Goal: Navigation & Orientation: Understand site structure

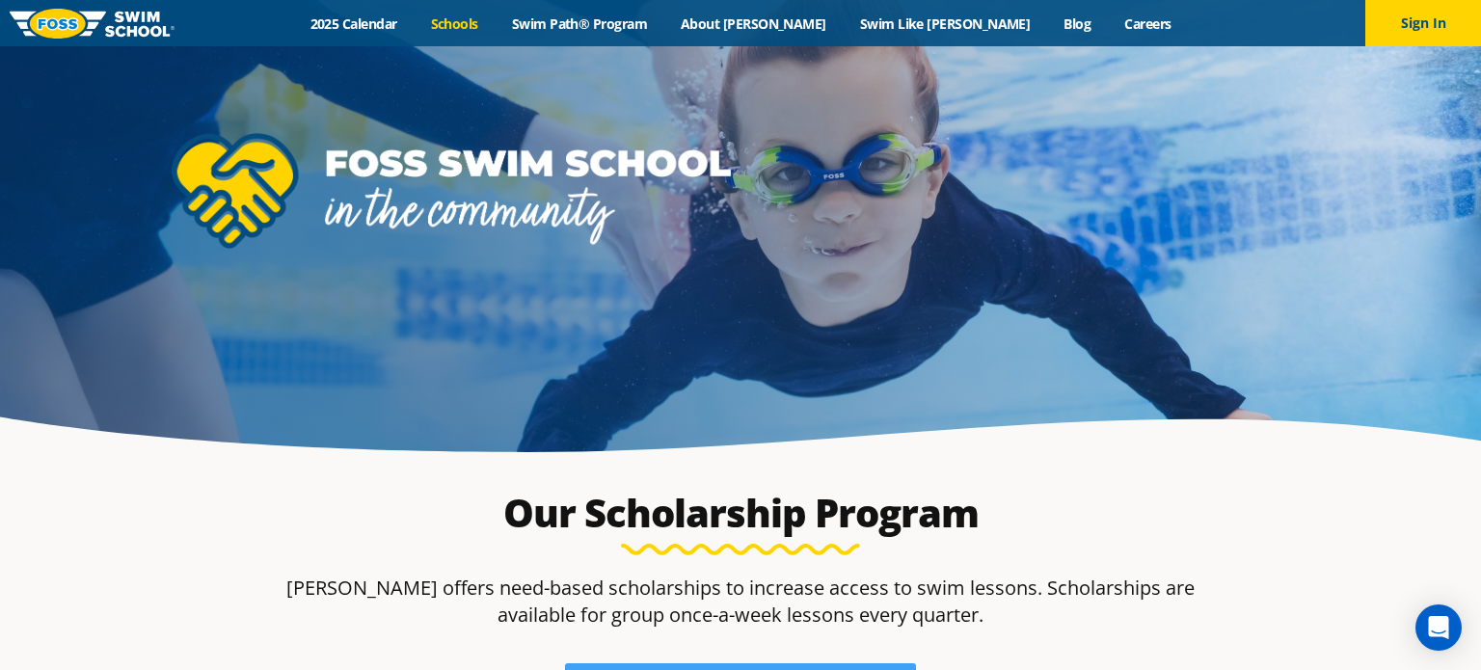
click at [495, 21] on link "Schools" at bounding box center [454, 23] width 81 height 18
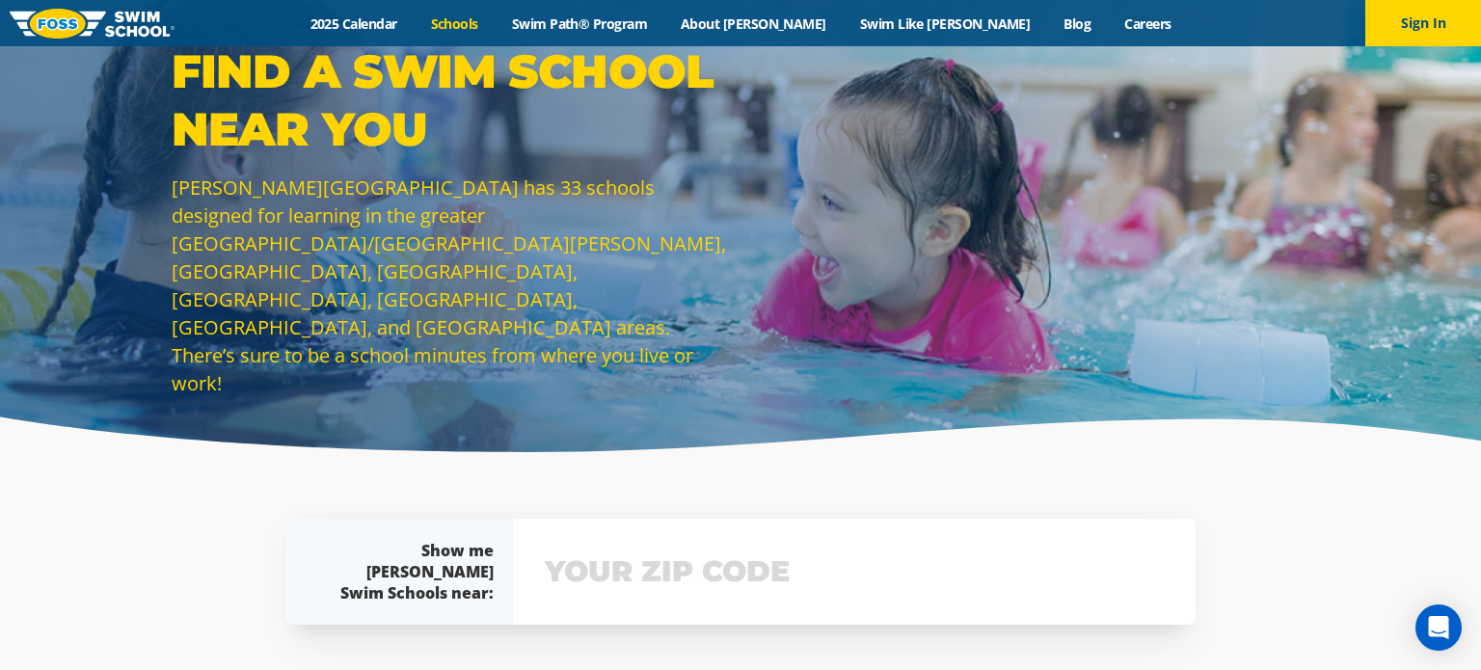
click at [125, 23] on img at bounding box center [92, 24] width 165 height 30
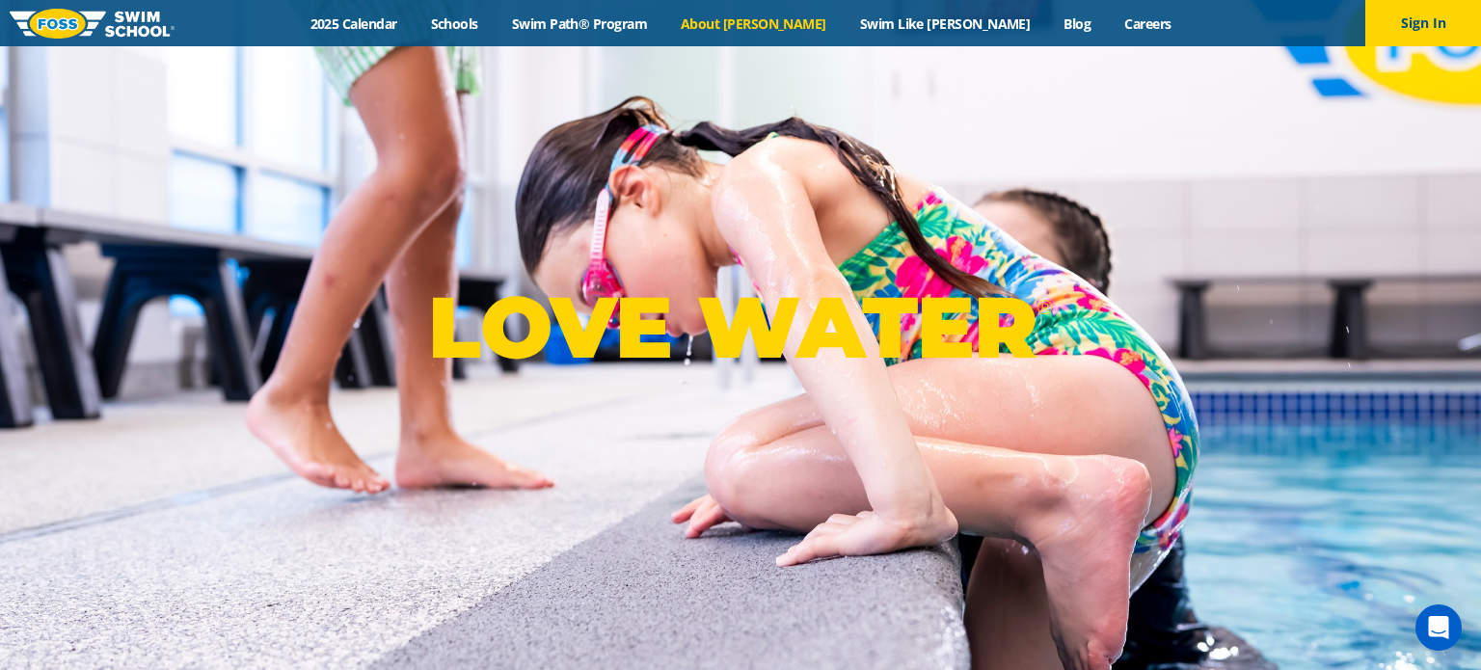
click at [797, 21] on link "About [PERSON_NAME]" at bounding box center [753, 23] width 179 height 18
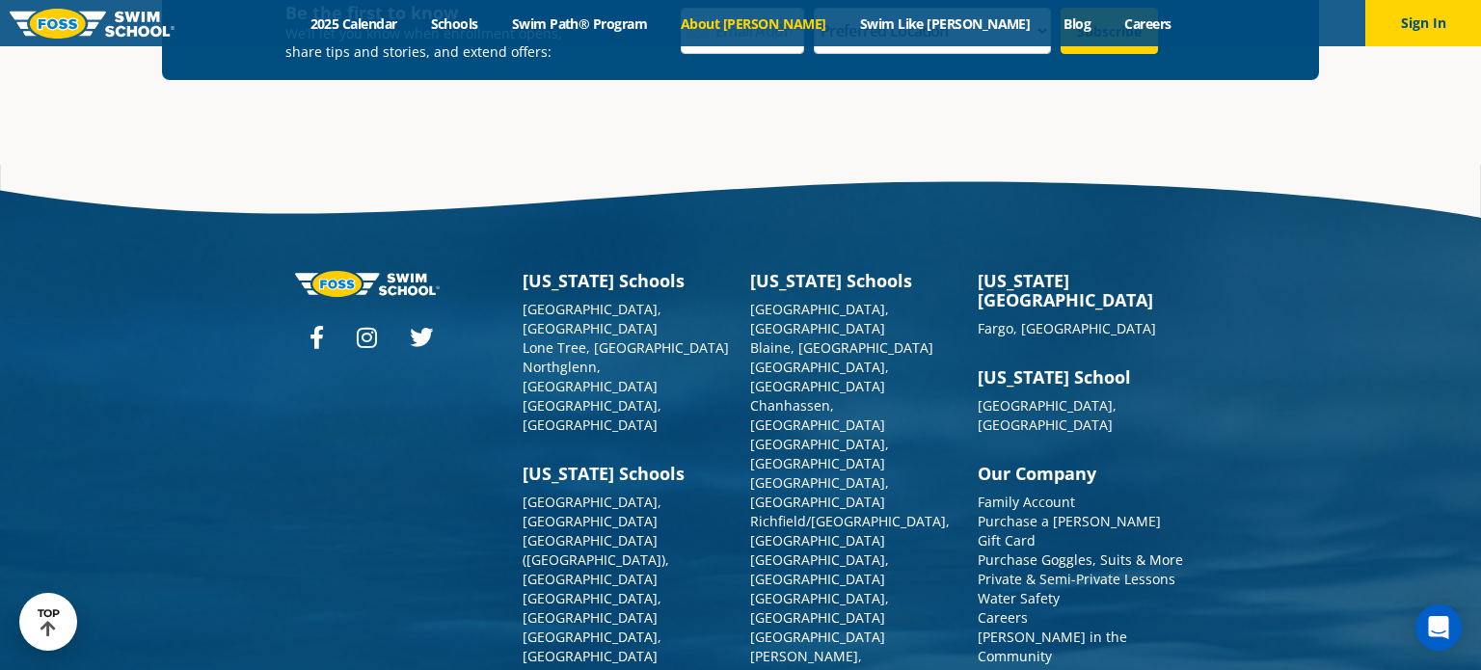
scroll to position [5135, 0]
